Goal: Information Seeking & Learning: Learn about a topic

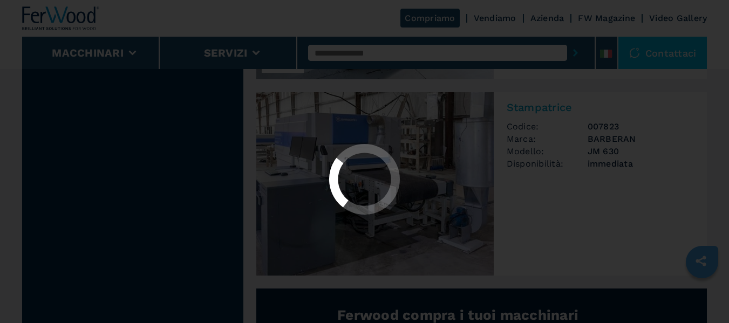
scroll to position [608, 0]
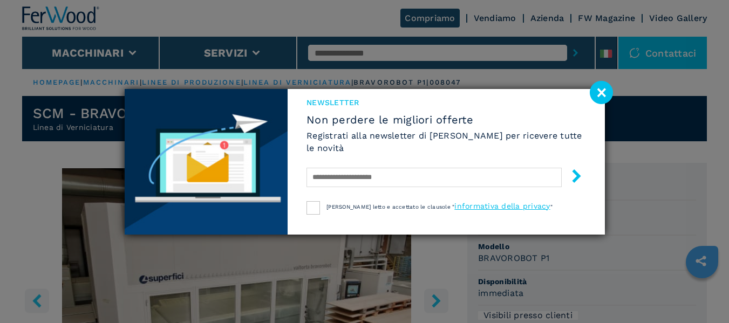
click at [604, 91] on image at bounding box center [600, 92] width 23 height 23
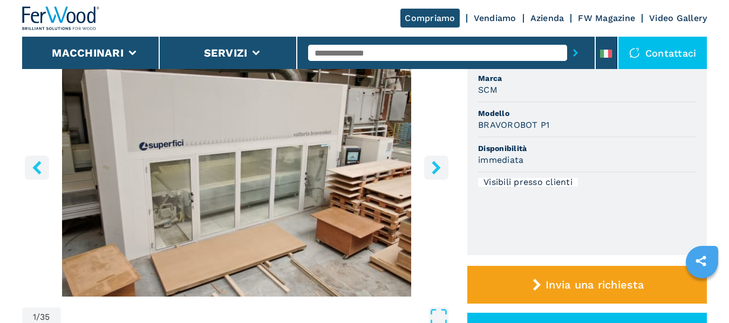
scroll to position [108, 0]
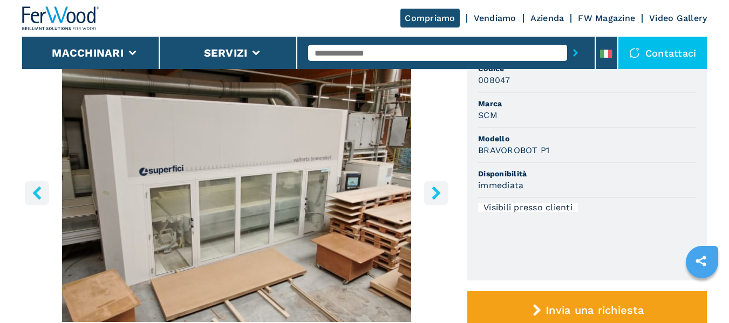
click at [433, 190] on icon "right-button" at bounding box center [435, 192] width 13 height 13
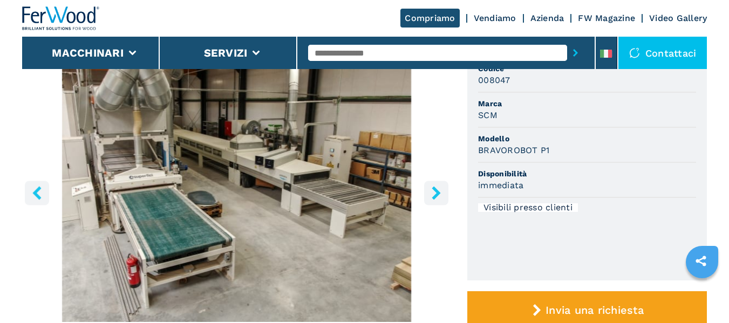
click at [433, 190] on icon "right-button" at bounding box center [435, 192] width 13 height 13
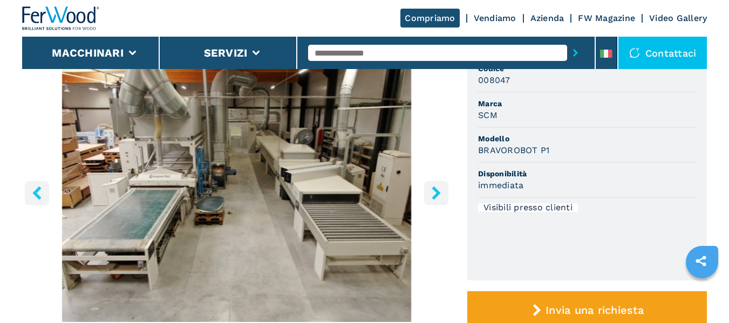
click at [433, 190] on icon "right-button" at bounding box center [435, 192] width 13 height 13
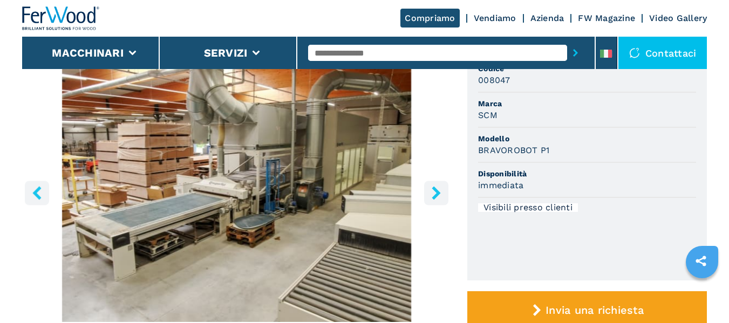
click at [434, 191] on icon "right-button" at bounding box center [435, 192] width 13 height 13
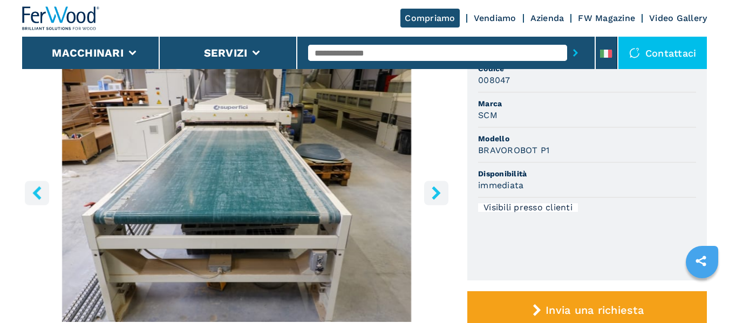
click at [434, 191] on icon "right-button" at bounding box center [435, 192] width 13 height 13
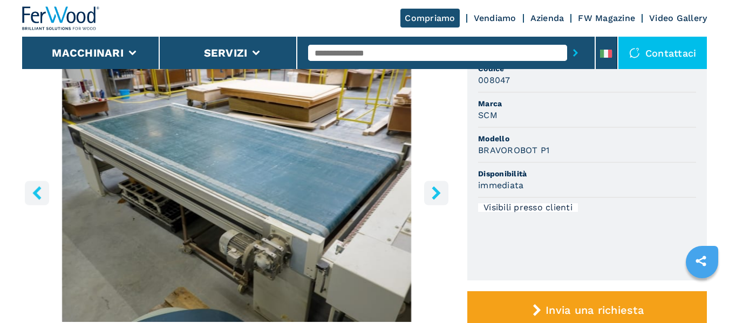
click at [434, 191] on icon "right-button" at bounding box center [435, 192] width 13 height 13
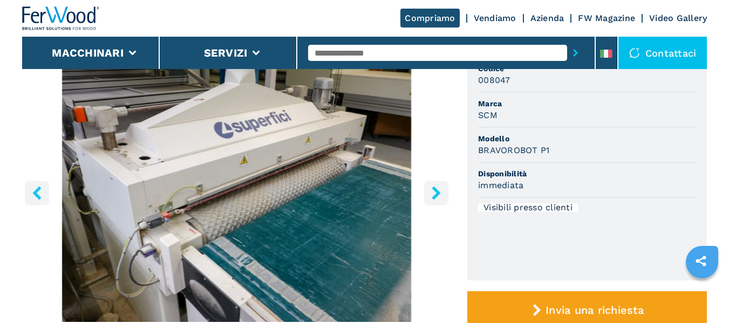
click at [434, 191] on icon "right-button" at bounding box center [435, 192] width 13 height 13
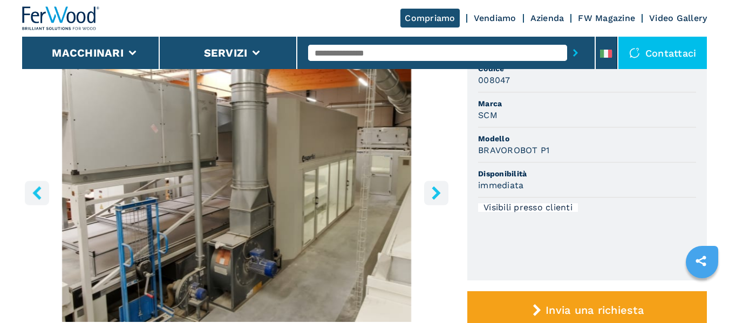
click at [436, 189] on icon "right-button" at bounding box center [435, 192] width 9 height 13
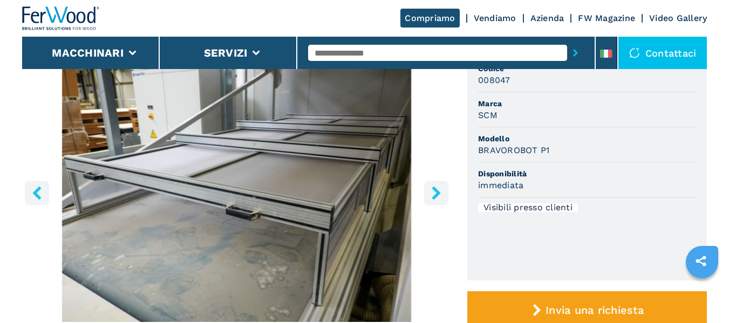
click at [436, 189] on icon "right-button" at bounding box center [435, 192] width 9 height 13
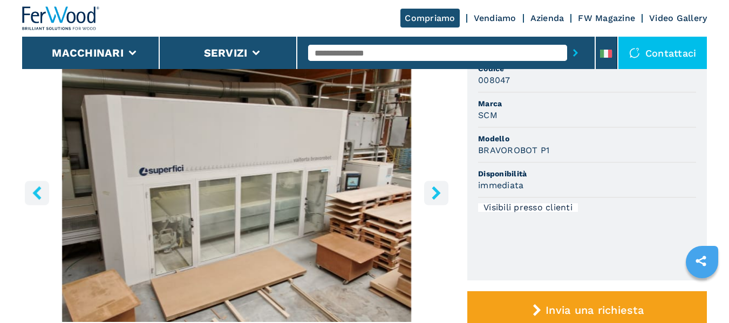
click at [436, 189] on icon "right-button" at bounding box center [435, 192] width 9 height 13
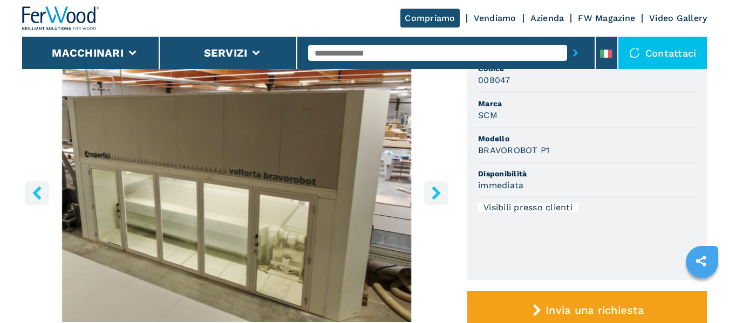
click at [436, 189] on icon "right-button" at bounding box center [435, 192] width 9 height 13
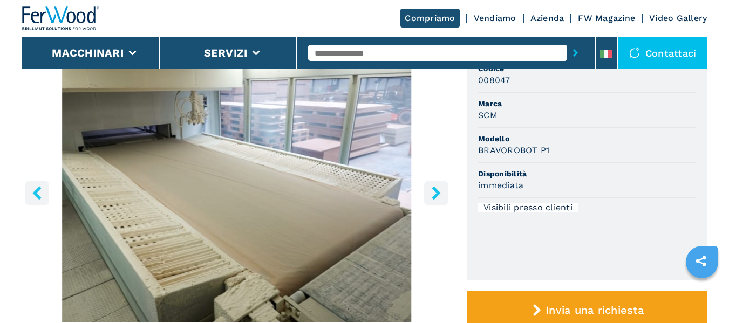
click at [38, 188] on icon "left-button" at bounding box center [36, 192] width 9 height 13
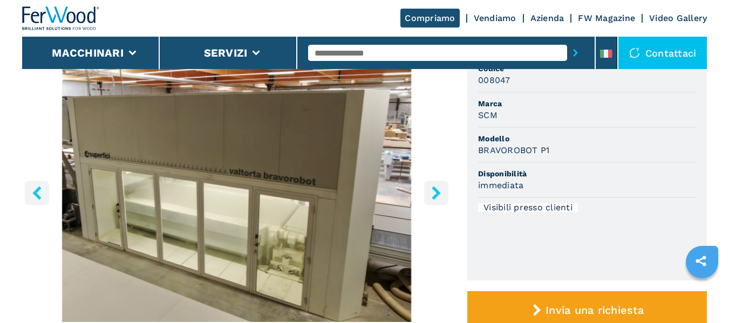
click at [436, 195] on icon "right-button" at bounding box center [435, 192] width 9 height 13
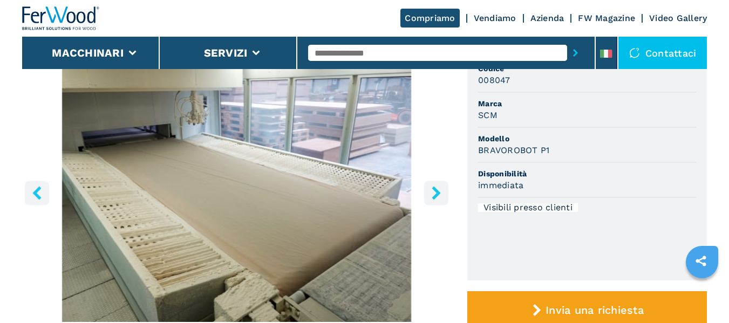
click at [436, 195] on icon "right-button" at bounding box center [435, 192] width 9 height 13
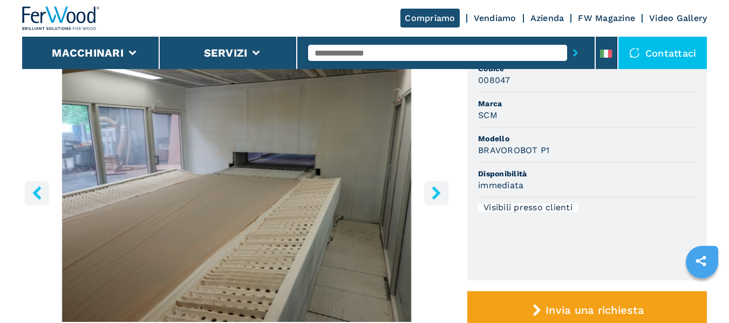
click at [436, 195] on icon "right-button" at bounding box center [435, 192] width 9 height 13
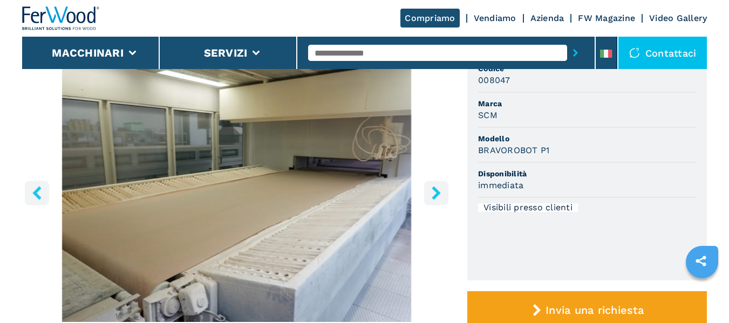
click at [436, 195] on icon "right-button" at bounding box center [435, 192] width 9 height 13
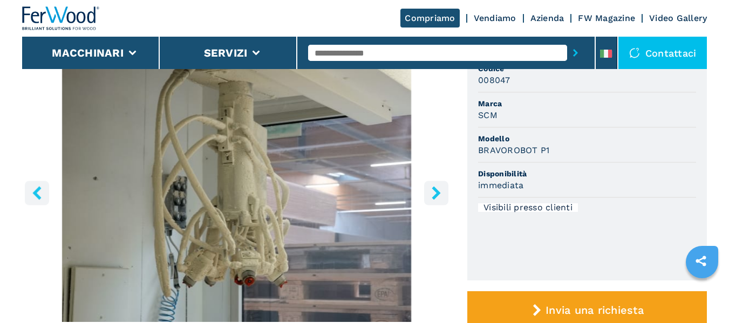
click at [436, 195] on icon "right-button" at bounding box center [435, 192] width 9 height 13
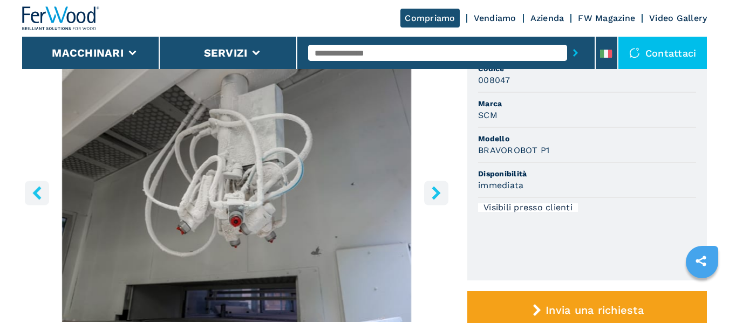
click at [436, 195] on icon "right-button" at bounding box center [435, 192] width 9 height 13
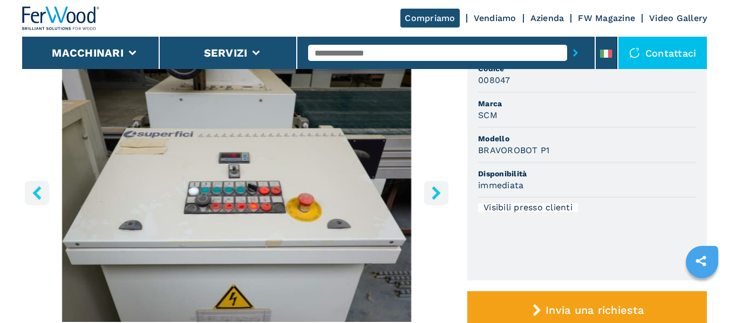
click at [436, 195] on icon "right-button" at bounding box center [435, 192] width 9 height 13
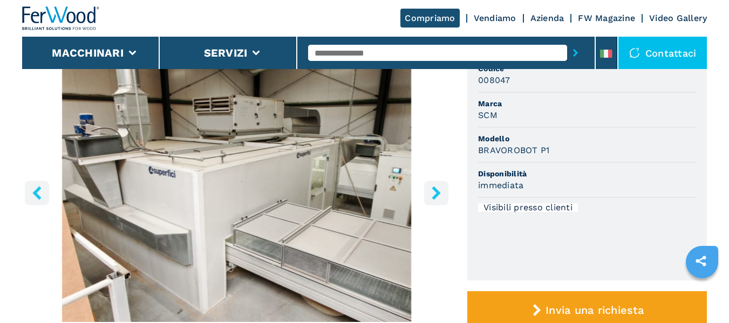
click at [436, 195] on icon "right-button" at bounding box center [435, 192] width 9 height 13
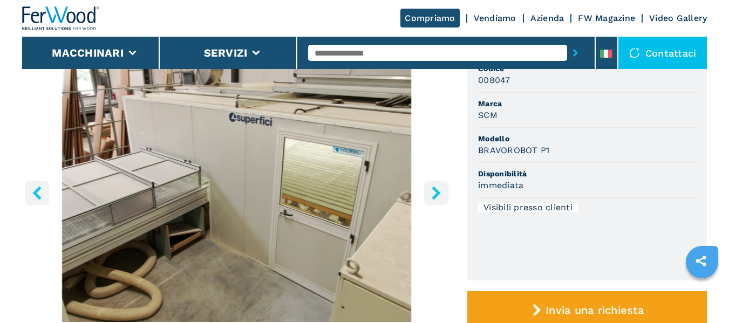
click at [436, 195] on icon "right-button" at bounding box center [435, 192] width 9 height 13
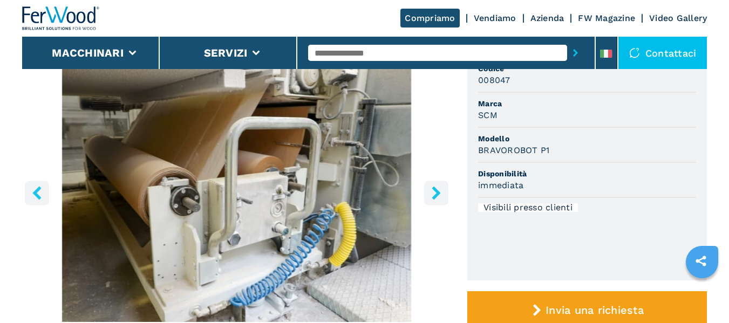
click at [436, 195] on icon "right-button" at bounding box center [435, 192] width 9 height 13
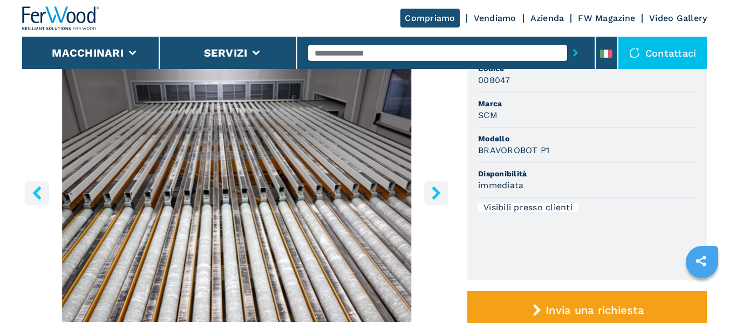
click at [436, 195] on icon "right-button" at bounding box center [435, 192] width 9 height 13
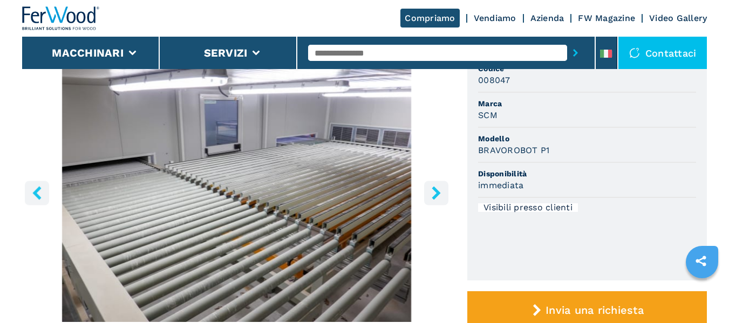
click at [438, 186] on button "right-button" at bounding box center [436, 193] width 24 height 24
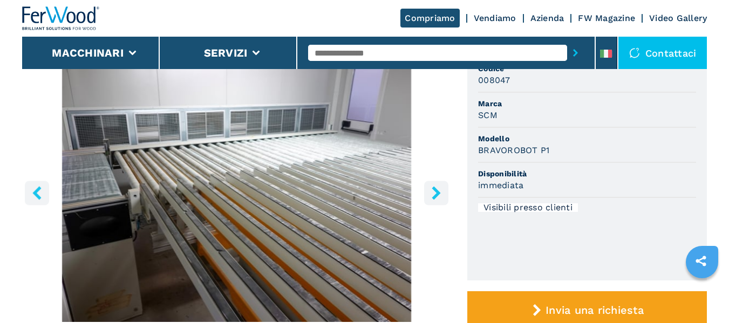
click at [439, 187] on icon "right-button" at bounding box center [435, 192] width 13 height 13
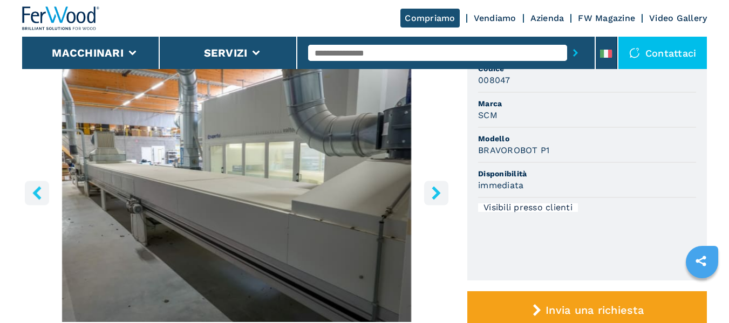
click at [439, 187] on icon "right-button" at bounding box center [435, 192] width 13 height 13
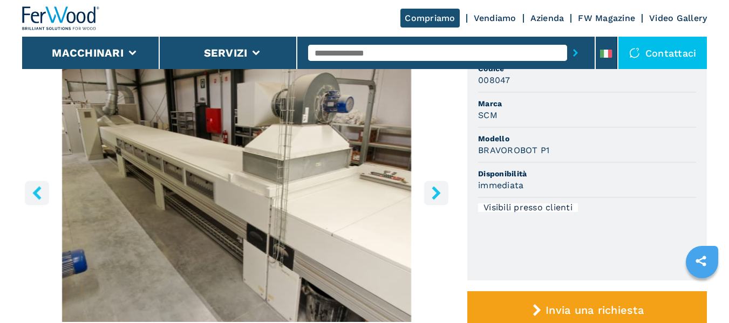
click at [439, 187] on icon "right-button" at bounding box center [435, 192] width 13 height 13
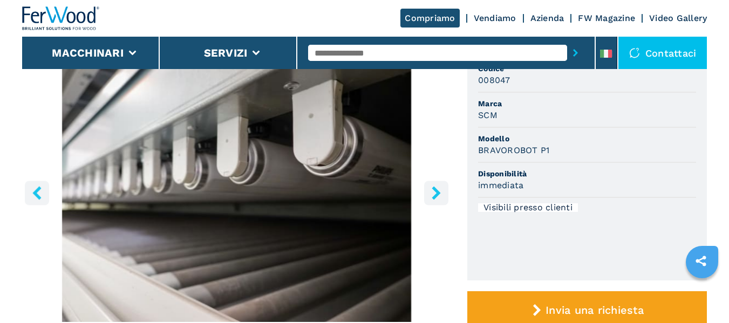
click at [439, 187] on icon "right-button" at bounding box center [435, 192] width 13 height 13
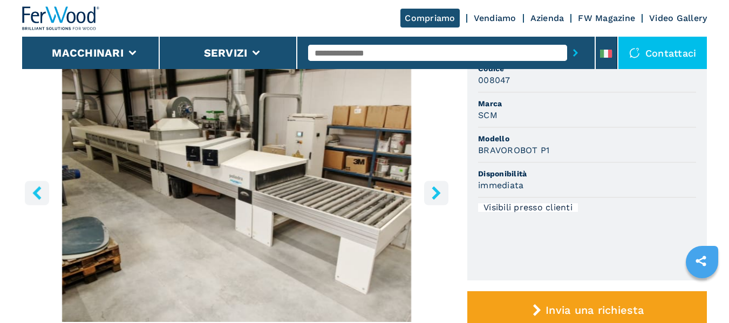
click at [439, 187] on icon "right-button" at bounding box center [435, 192] width 13 height 13
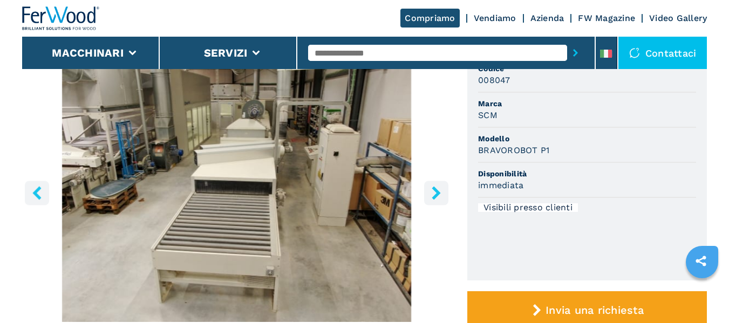
click at [439, 187] on icon "right-button" at bounding box center [435, 192] width 13 height 13
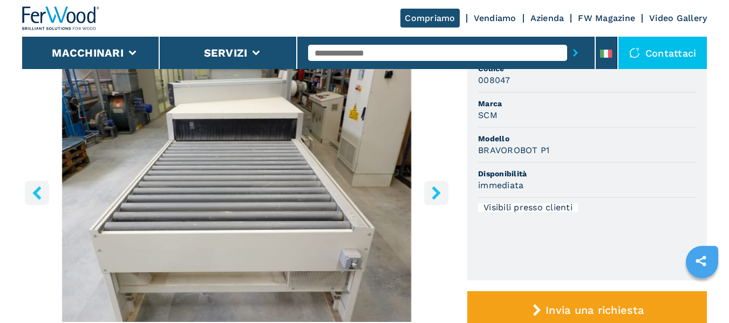
click at [439, 187] on icon "right-button" at bounding box center [435, 192] width 13 height 13
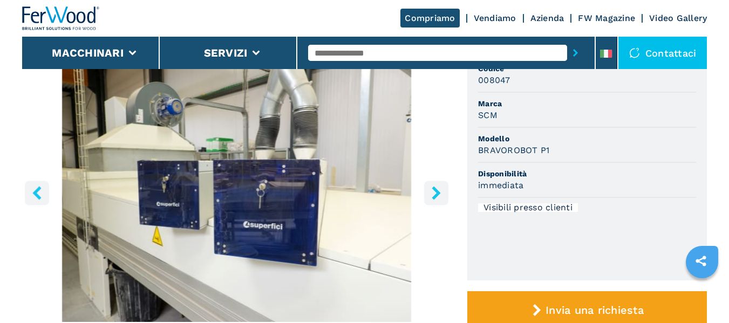
click at [439, 187] on icon "right-button" at bounding box center [435, 192] width 13 height 13
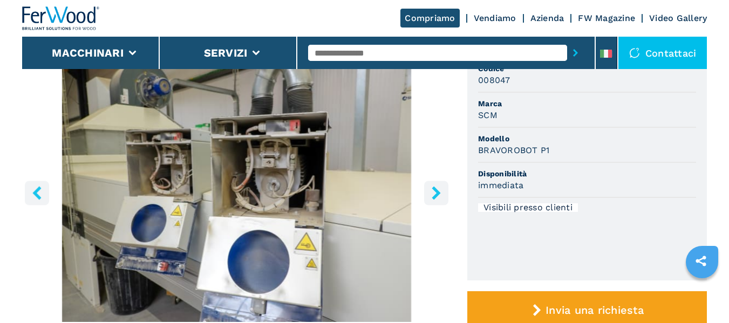
click at [439, 187] on icon "right-button" at bounding box center [435, 192] width 13 height 13
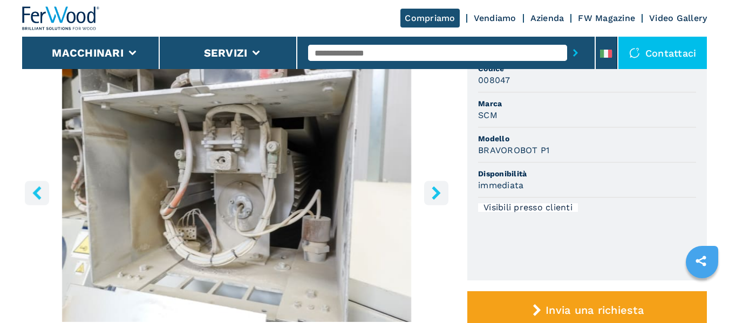
click at [439, 187] on icon "right-button" at bounding box center [435, 192] width 13 height 13
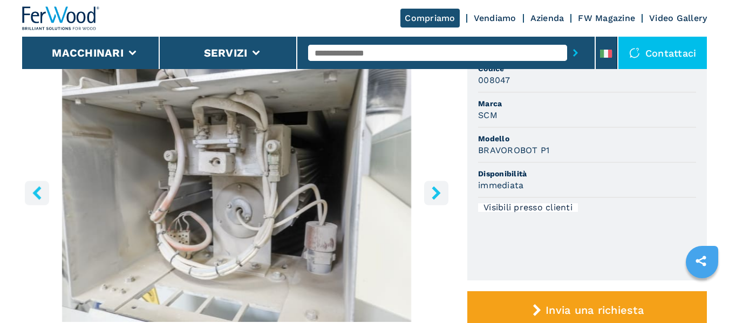
click at [439, 187] on icon "right-button" at bounding box center [435, 192] width 13 height 13
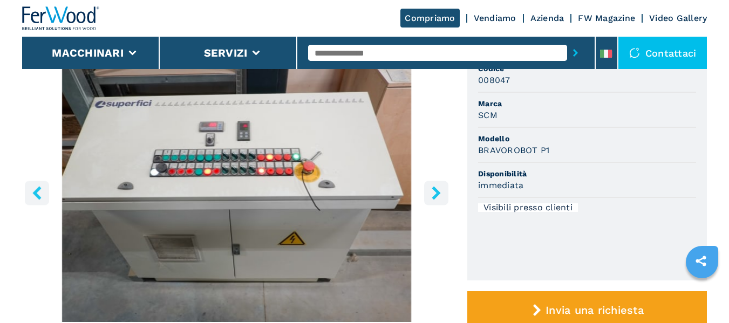
click at [439, 187] on icon "right-button" at bounding box center [435, 192] width 13 height 13
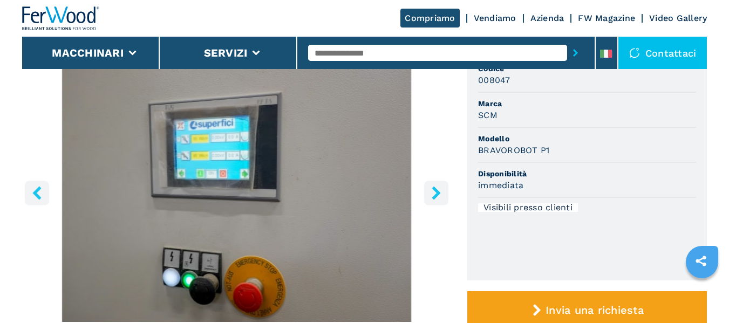
click at [439, 187] on icon "right-button" at bounding box center [435, 192] width 13 height 13
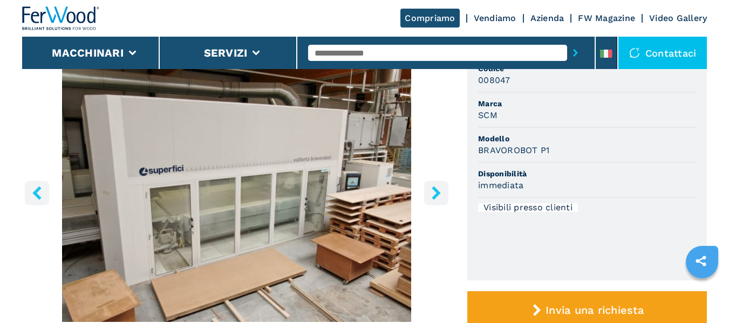
click at [439, 187] on icon "right-button" at bounding box center [435, 192] width 13 height 13
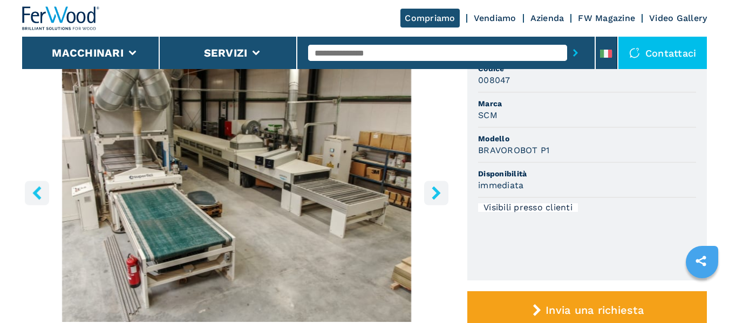
click at [439, 187] on icon "right-button" at bounding box center [435, 192] width 13 height 13
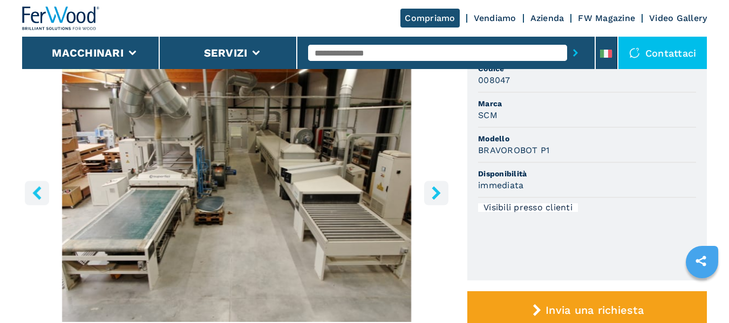
click at [439, 187] on icon "right-button" at bounding box center [435, 192] width 13 height 13
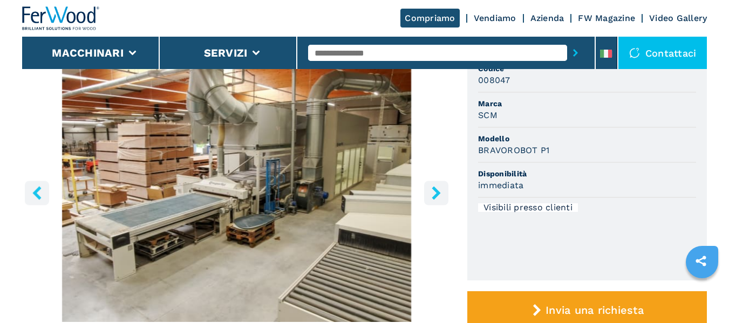
click at [439, 187] on icon "right-button" at bounding box center [435, 192] width 13 height 13
